Goal: Transaction & Acquisition: Purchase product/service

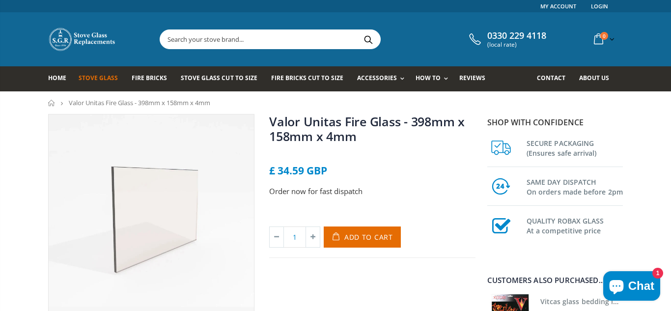
click at [92, 80] on span "Stove Glass" at bounding box center [98, 78] width 39 height 8
